Goal: Transaction & Acquisition: Subscribe to service/newsletter

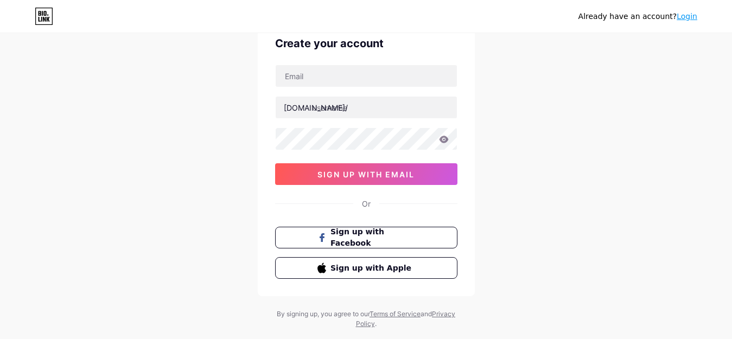
scroll to position [98, 0]
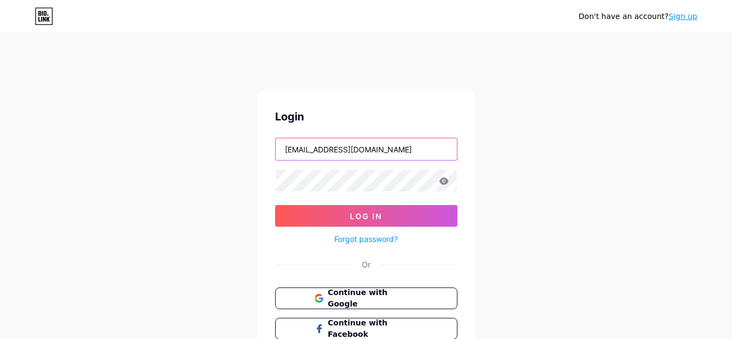
drag, startPoint x: 370, startPoint y: 153, endPoint x: 232, endPoint y: 154, distance: 138.4
click at [232, 154] on div "Don't have an account? Sign up Login seoworkalws@gmail.com Log In Forgot passwo…" at bounding box center [366, 222] width 732 height 401
type input "m"
drag, startPoint x: 305, startPoint y: 155, endPoint x: 243, endPoint y: 154, distance: 61.9
click at [243, 154] on div "Don't have an account? Sign up Login m Log In Forgot password? Or Continue with…" at bounding box center [366, 222] width 732 height 401
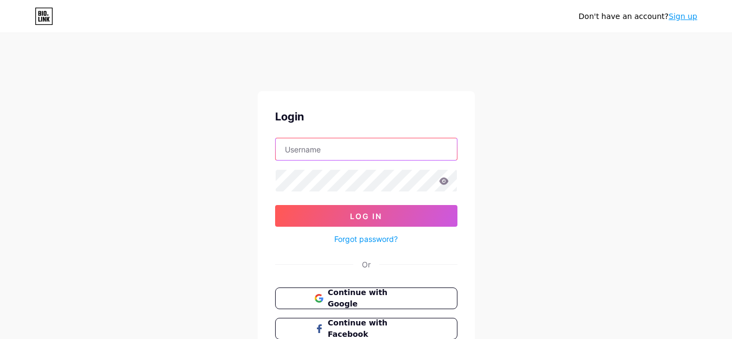
paste input "calecoseo@gmail.com"
type input "calecoseo@gmail.com"
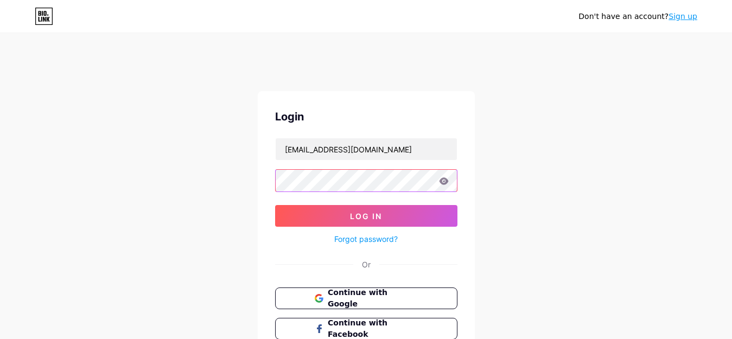
click at [252, 193] on div "Don't have an account? Sign up Login calecoseo@gmail.com Log In Forgot password…" at bounding box center [366, 222] width 732 height 401
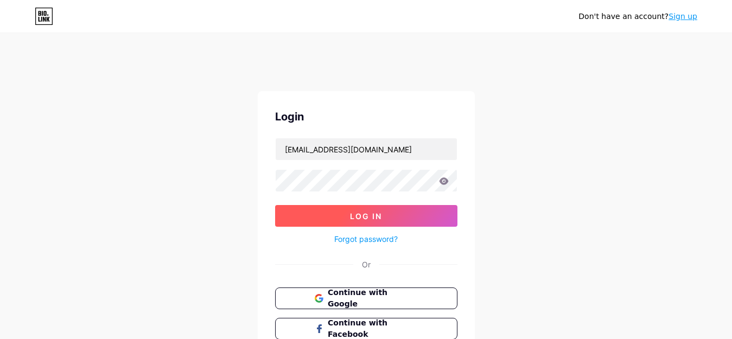
click at [352, 214] on span "Log In" at bounding box center [366, 216] width 32 height 9
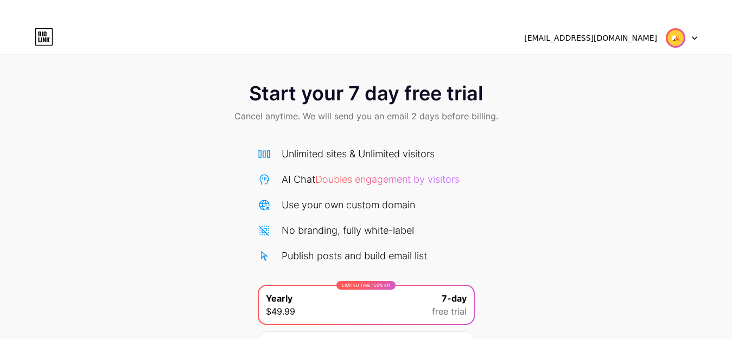
scroll to position [119, 0]
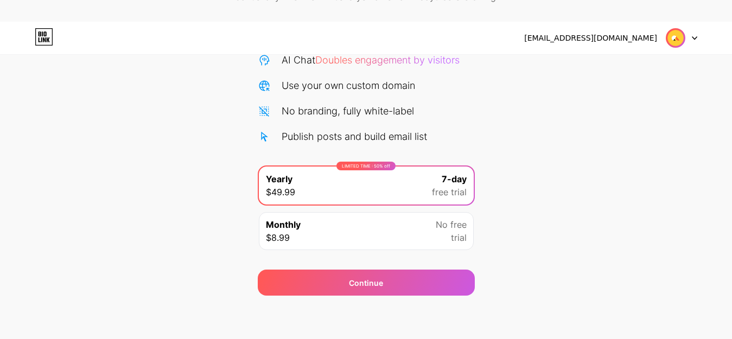
click at [439, 233] on div "No free trial" at bounding box center [451, 231] width 31 height 26
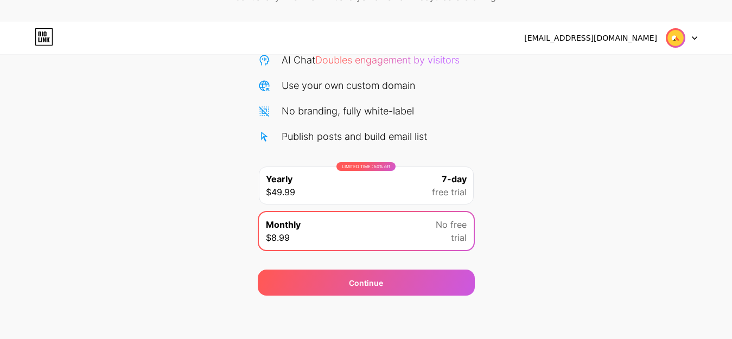
click at [432, 176] on div "7-day free trial" at bounding box center [449, 186] width 35 height 26
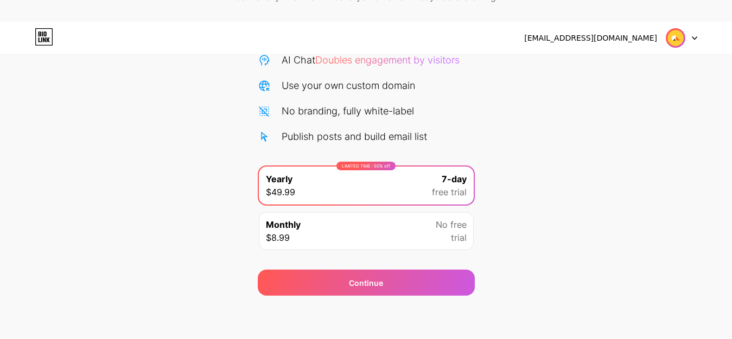
click at [673, 43] on img at bounding box center [675, 38] width 21 height 21
click at [694, 31] on div at bounding box center [681, 38] width 31 height 20
click at [695, 35] on div at bounding box center [681, 38] width 31 height 20
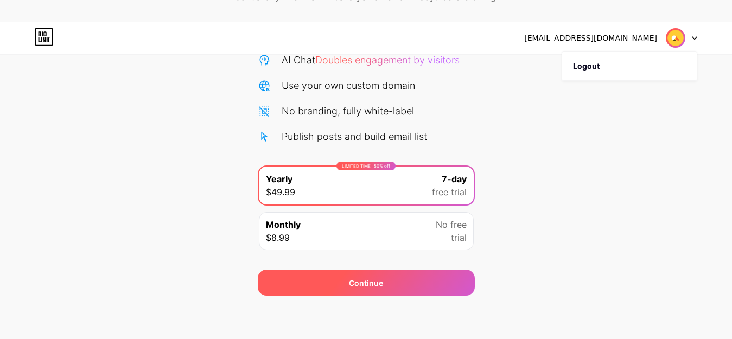
click at [370, 283] on div "Continue" at bounding box center [366, 282] width 34 height 11
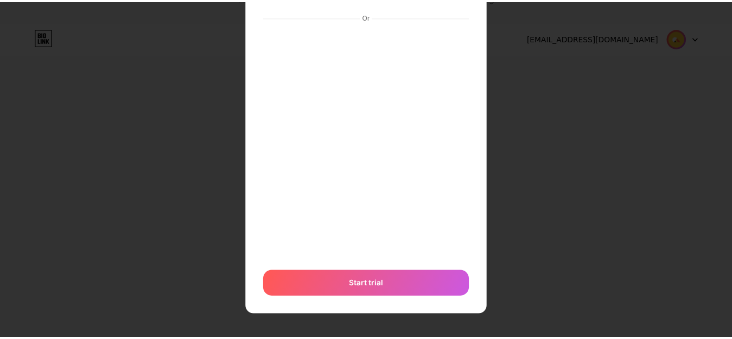
scroll to position [0, 0]
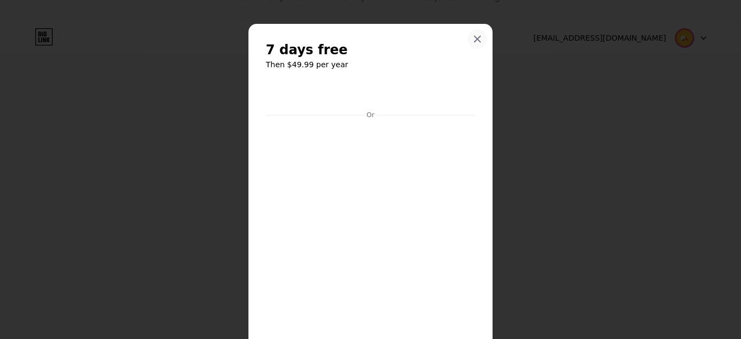
click at [475, 37] on icon at bounding box center [478, 39] width 6 height 6
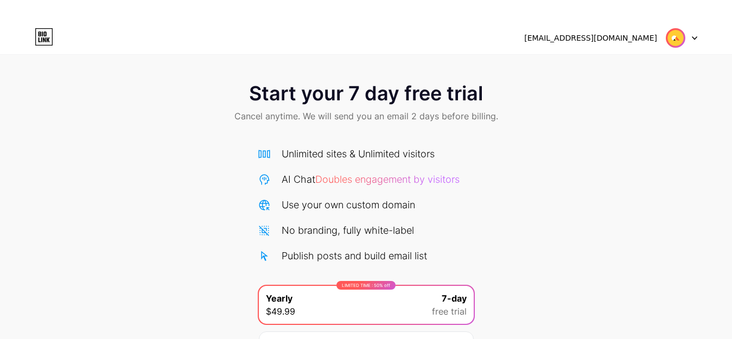
click at [660, 39] on div "calecoseo@gmail.com" at bounding box center [610, 38] width 173 height 20
click at [668, 42] on img at bounding box center [675, 38] width 21 height 21
click at [41, 41] on icon at bounding box center [44, 36] width 18 height 17
click at [627, 41] on div "calecoseo@gmail.com" at bounding box center [590, 38] width 133 height 11
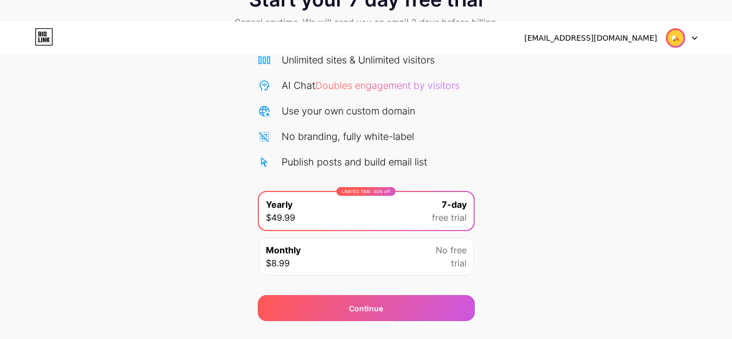
scroll to position [119, 0]
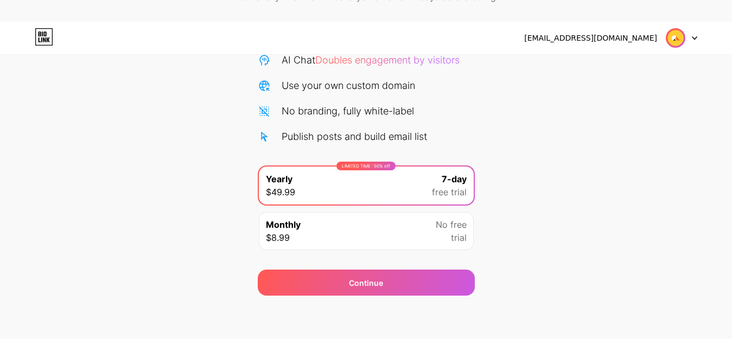
click at [677, 45] on img at bounding box center [675, 38] width 21 height 21
click at [688, 41] on div at bounding box center [681, 38] width 31 height 20
click at [593, 200] on div "Start your 7 day free trial Cancel anytime. We will send you an email 2 days be…" at bounding box center [366, 124] width 732 height 344
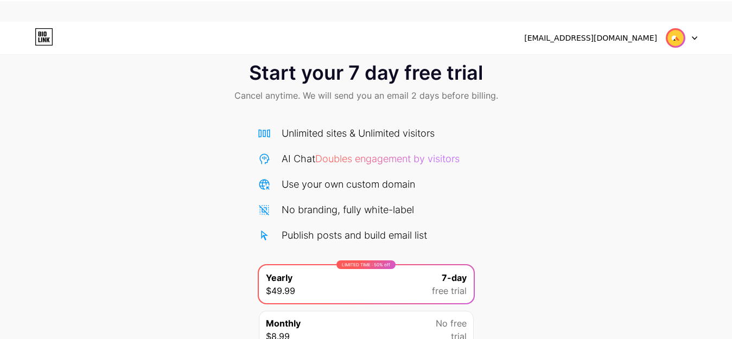
scroll to position [0, 0]
